Goal: Browse casually: Explore the website without a specific task or goal

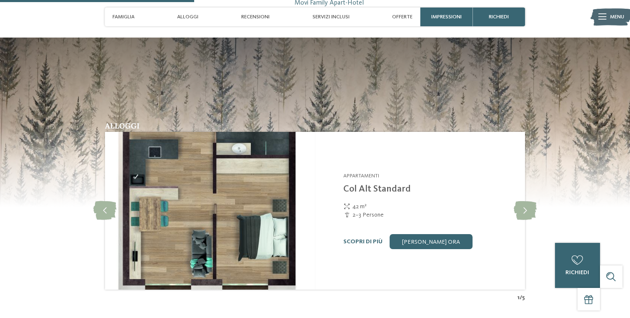
scroll to position [812, 0]
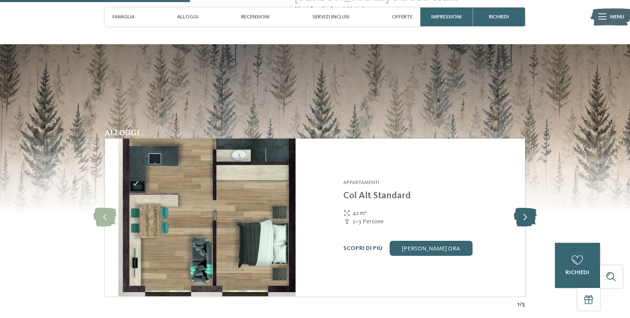
click at [524, 208] on icon at bounding box center [525, 217] width 23 height 19
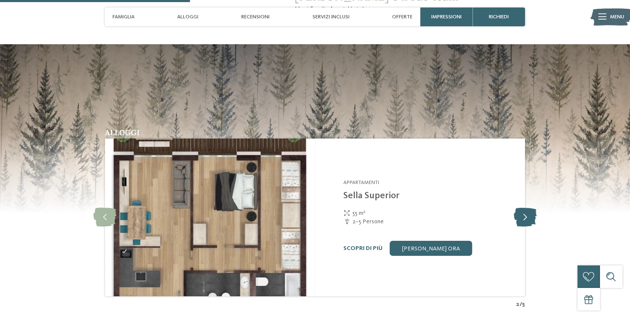
click at [524, 208] on icon at bounding box center [525, 217] width 23 height 19
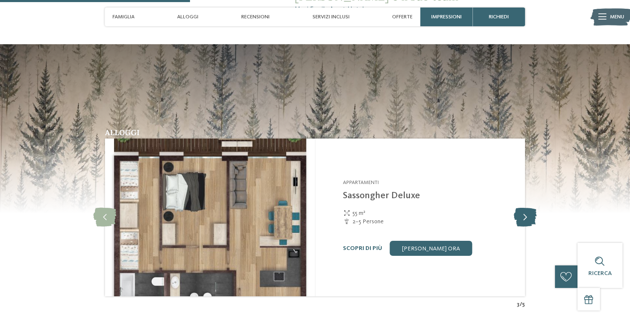
click at [524, 208] on icon at bounding box center [525, 217] width 23 height 19
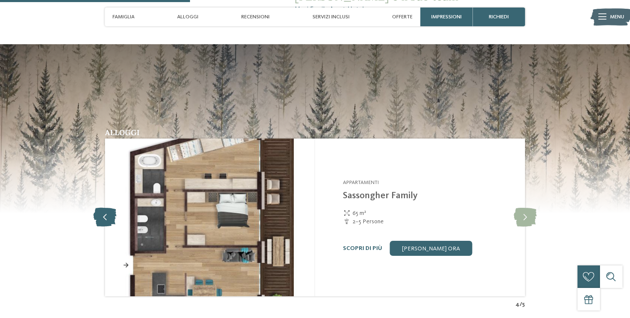
click at [101, 208] on icon at bounding box center [104, 217] width 23 height 19
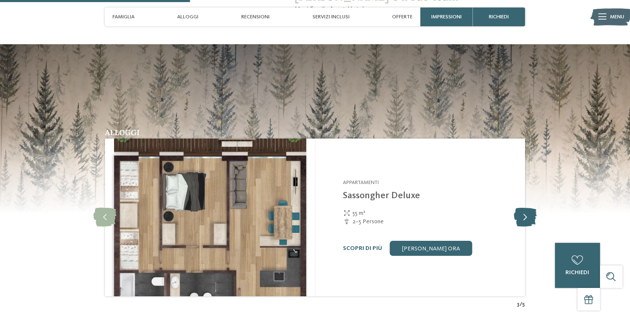
click at [521, 208] on icon at bounding box center [525, 217] width 23 height 19
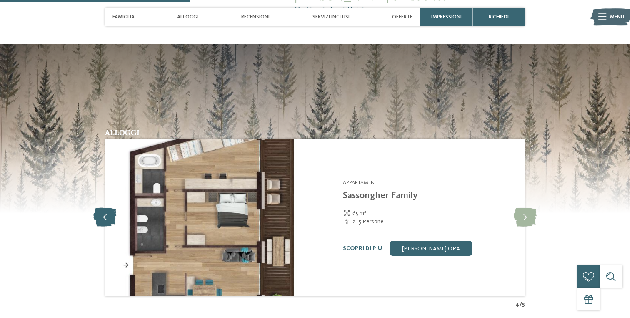
click at [100, 208] on icon at bounding box center [104, 217] width 23 height 19
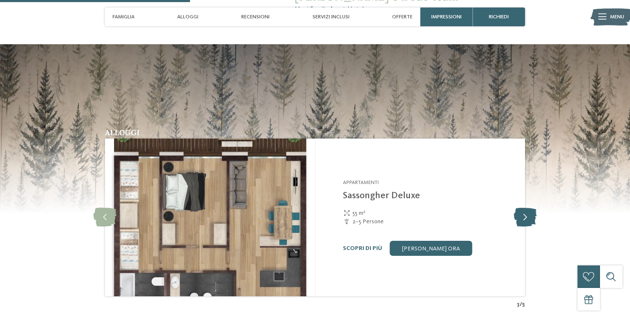
click at [527, 208] on icon at bounding box center [525, 217] width 23 height 19
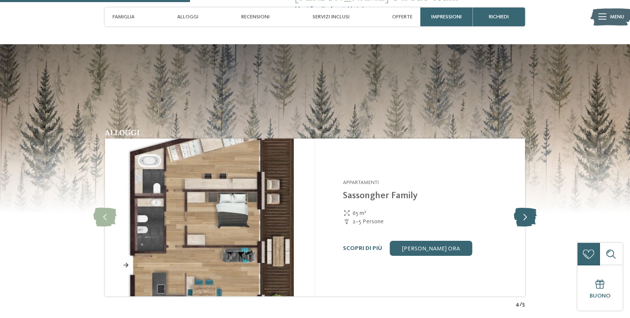
click at [527, 208] on icon at bounding box center [525, 217] width 23 height 19
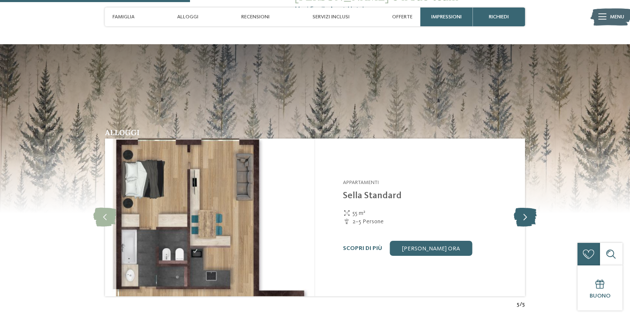
click at [527, 208] on icon at bounding box center [525, 217] width 23 height 19
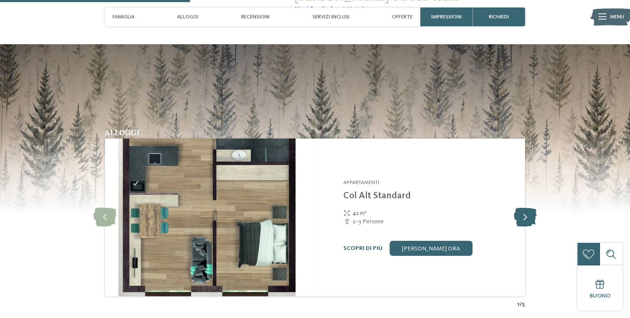
click at [527, 208] on icon at bounding box center [525, 217] width 23 height 19
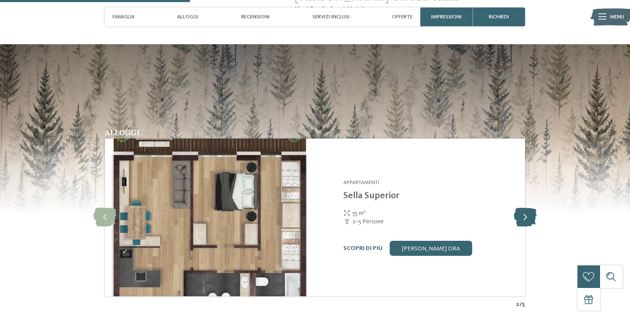
click at [527, 208] on icon at bounding box center [525, 217] width 23 height 19
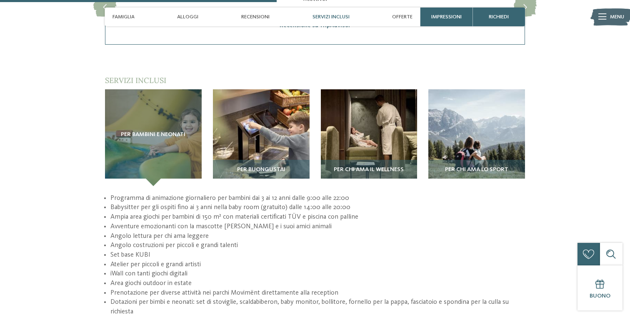
scroll to position [1182, 0]
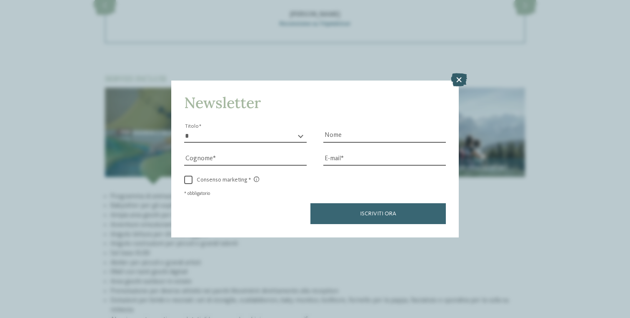
click at [452, 78] on icon at bounding box center [459, 79] width 16 height 13
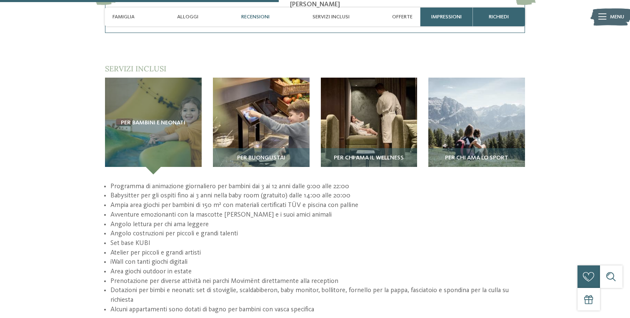
scroll to position [1181, 0]
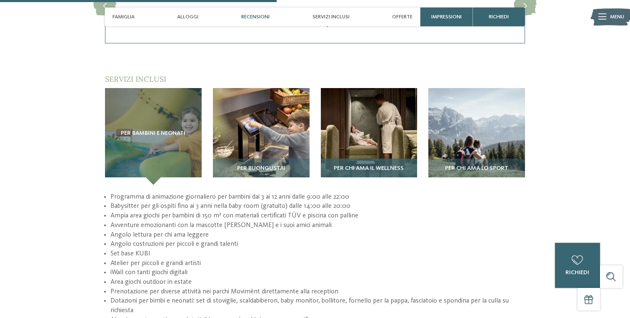
click at [371, 121] on img at bounding box center [369, 136] width 97 height 97
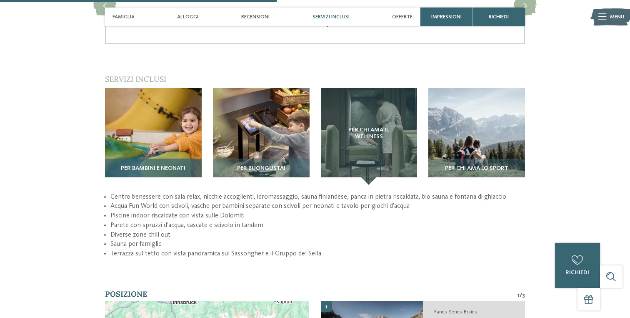
click at [184, 118] on img at bounding box center [153, 136] width 97 height 97
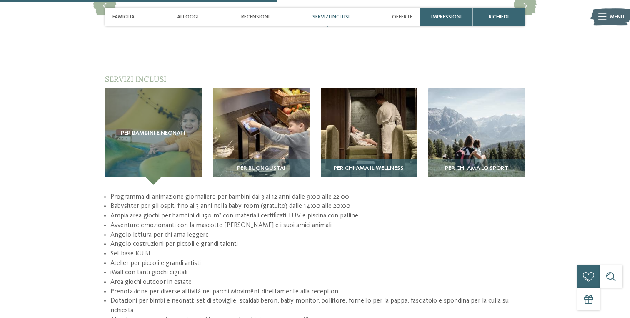
click at [402, 106] on img at bounding box center [369, 136] width 97 height 97
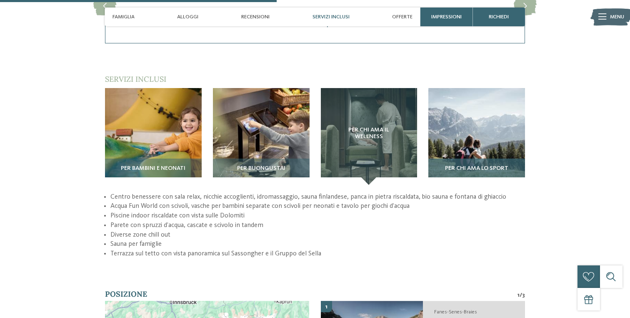
click at [468, 90] on img at bounding box center [476, 136] width 97 height 97
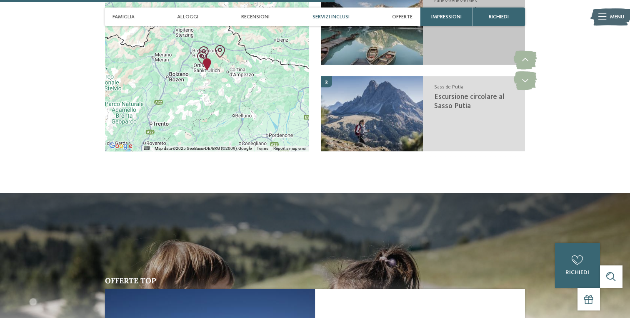
scroll to position [1416, 0]
